Goal: Task Accomplishment & Management: Manage account settings

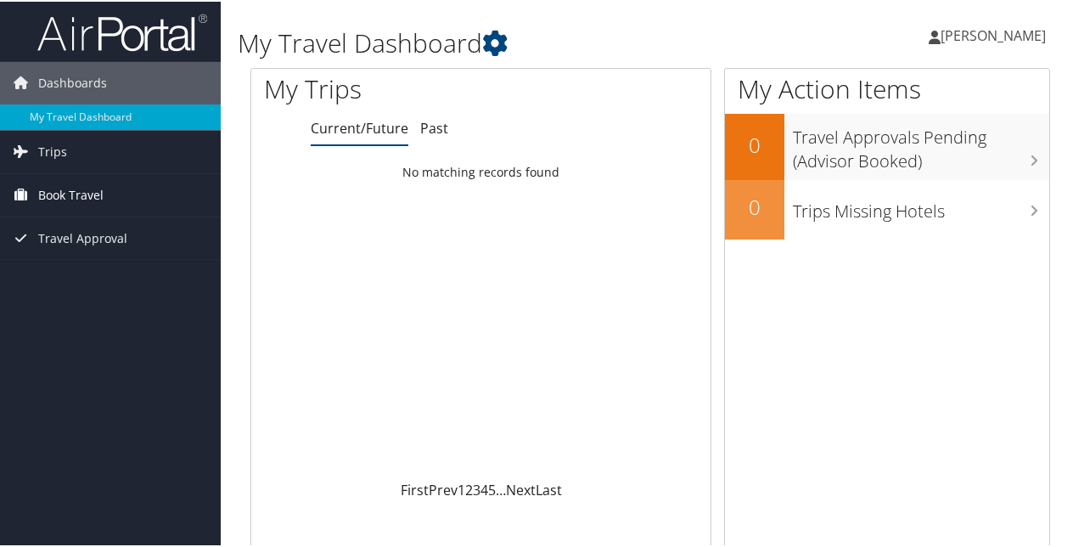
click at [83, 194] on span "Book Travel" at bounding box center [70, 193] width 65 height 42
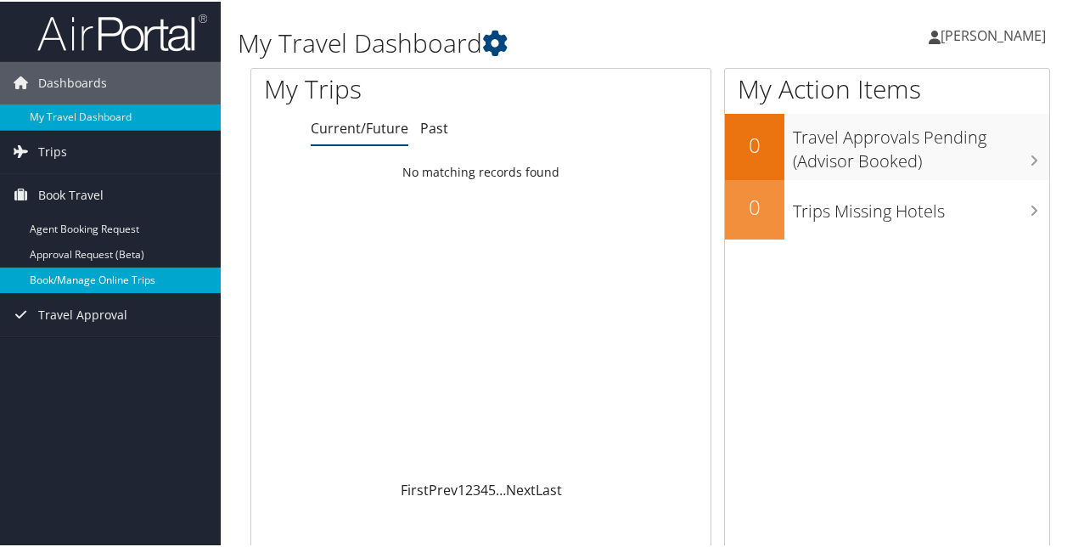
click at [93, 274] on link "Book/Manage Online Trips" at bounding box center [110, 278] width 221 height 25
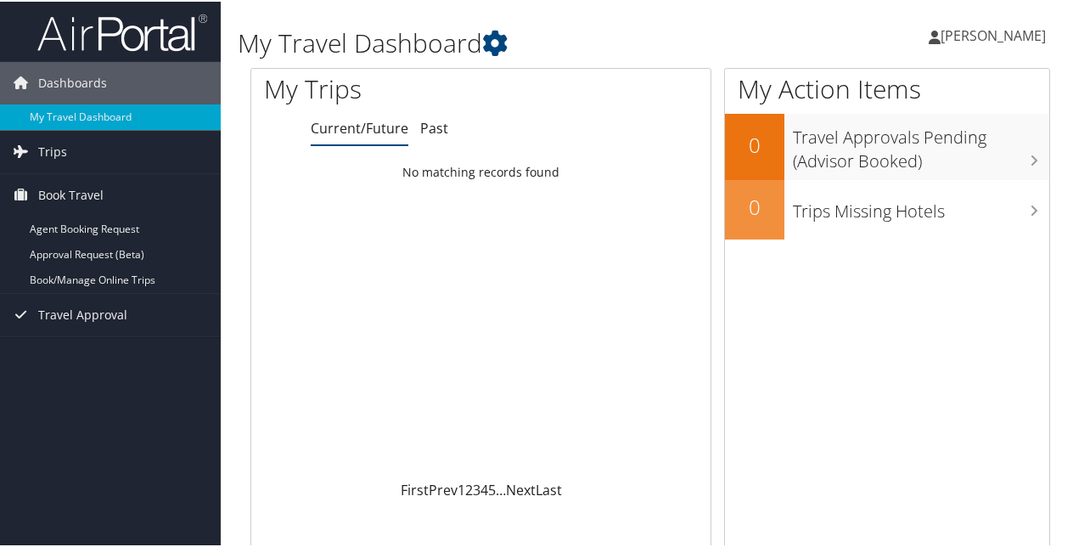
click at [976, 35] on span "[PERSON_NAME]" at bounding box center [993, 34] width 105 height 19
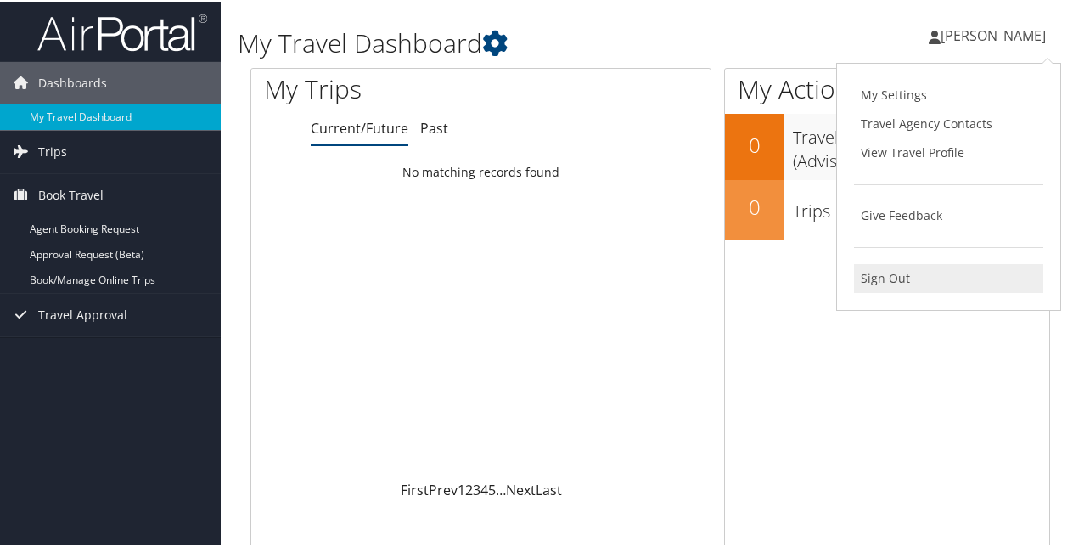
click at [885, 269] on link "Sign Out" at bounding box center [948, 276] width 189 height 29
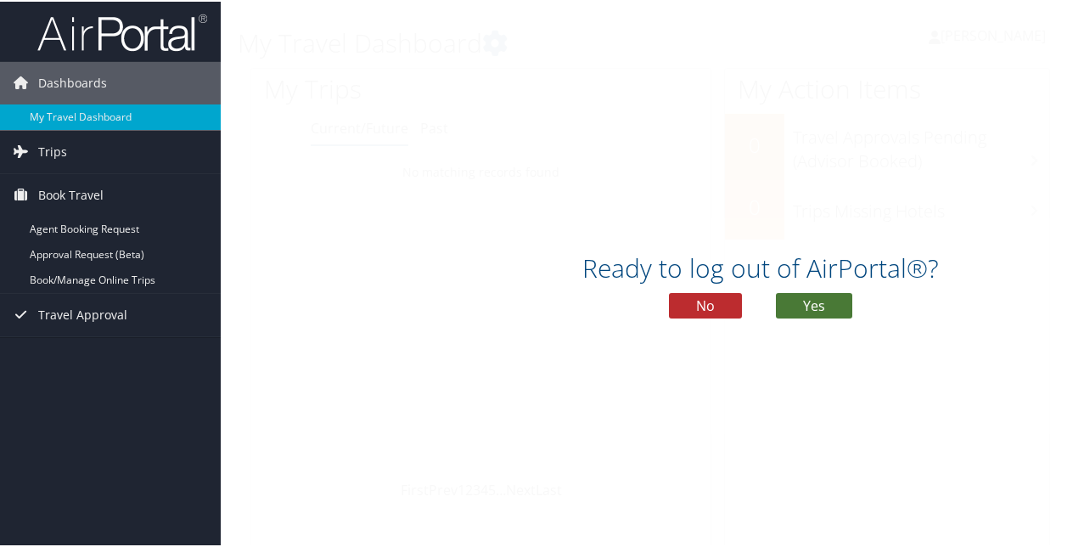
click at [815, 305] on button "Yes" at bounding box center [814, 303] width 76 height 25
